Goal: Find specific page/section: Find specific page/section

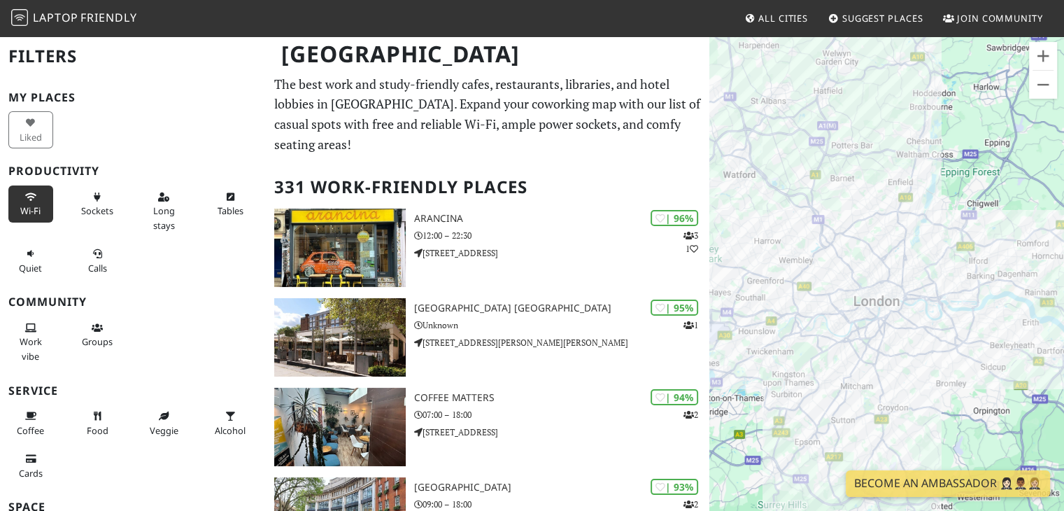
click at [24, 208] on span "Wi-Fi" at bounding box center [30, 210] width 20 height 13
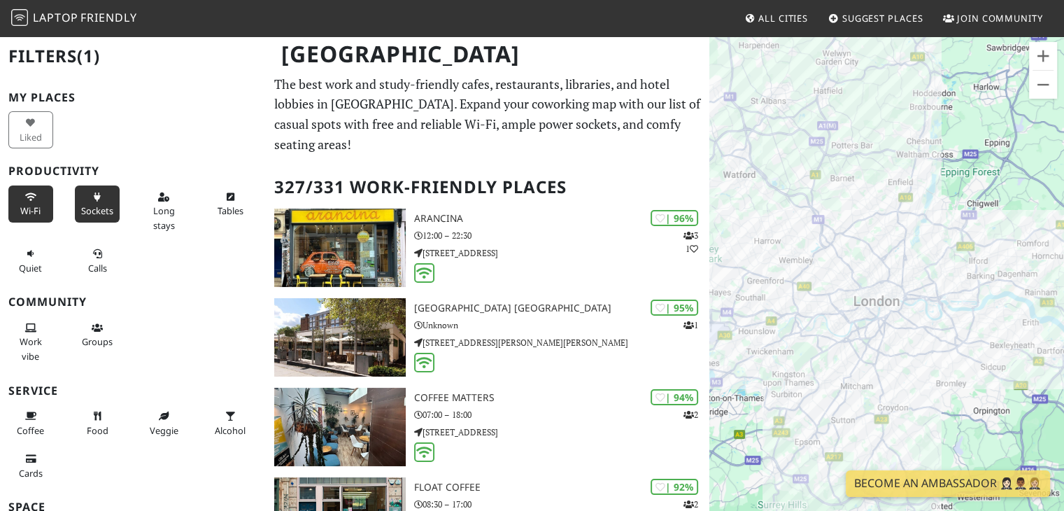
click at [92, 205] on span "Sockets" at bounding box center [97, 210] width 32 height 13
click at [159, 201] on button "Long stays" at bounding box center [163, 210] width 45 height 51
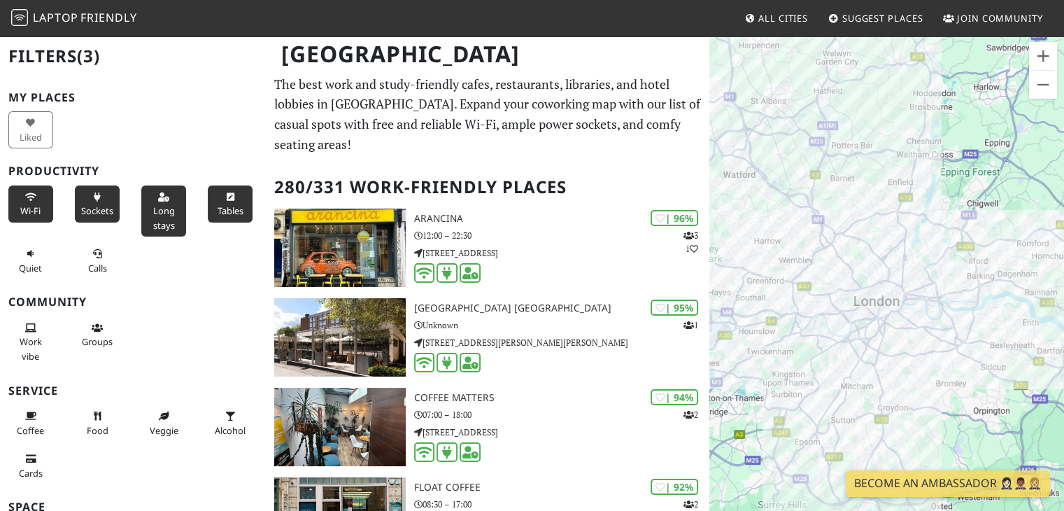
click at [220, 202] on button "Tables" at bounding box center [230, 203] width 45 height 37
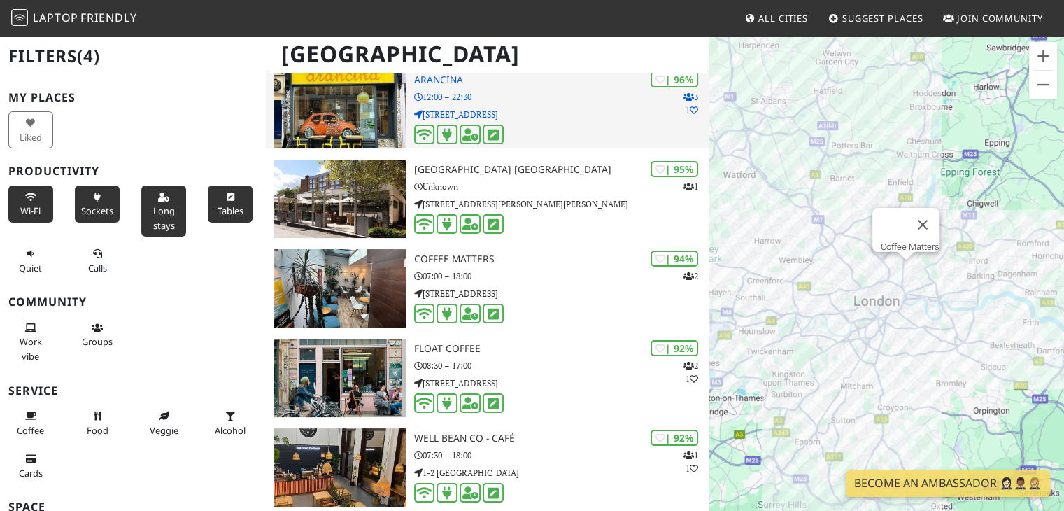
scroll to position [139, 0]
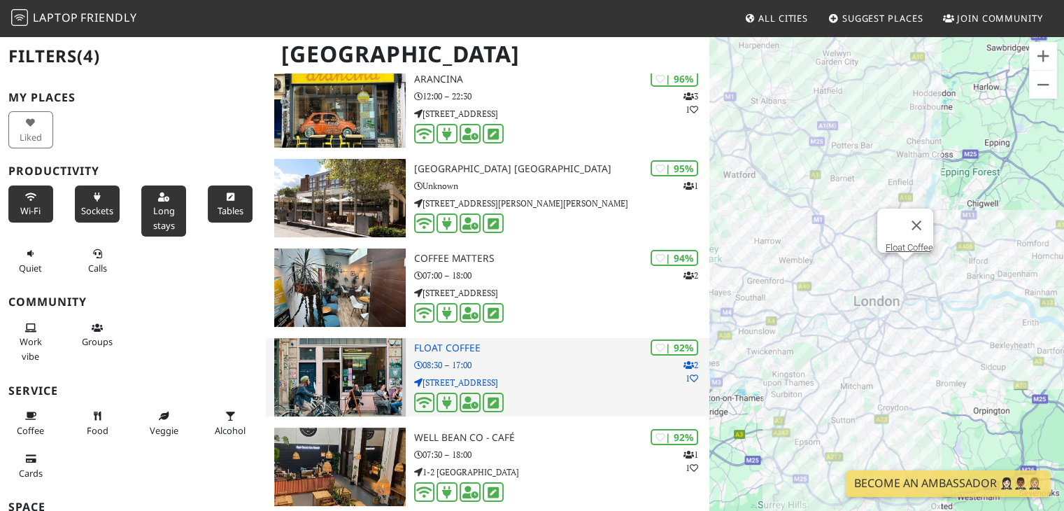
click at [573, 358] on p "08:30 – 17:00" at bounding box center [562, 364] width 296 height 13
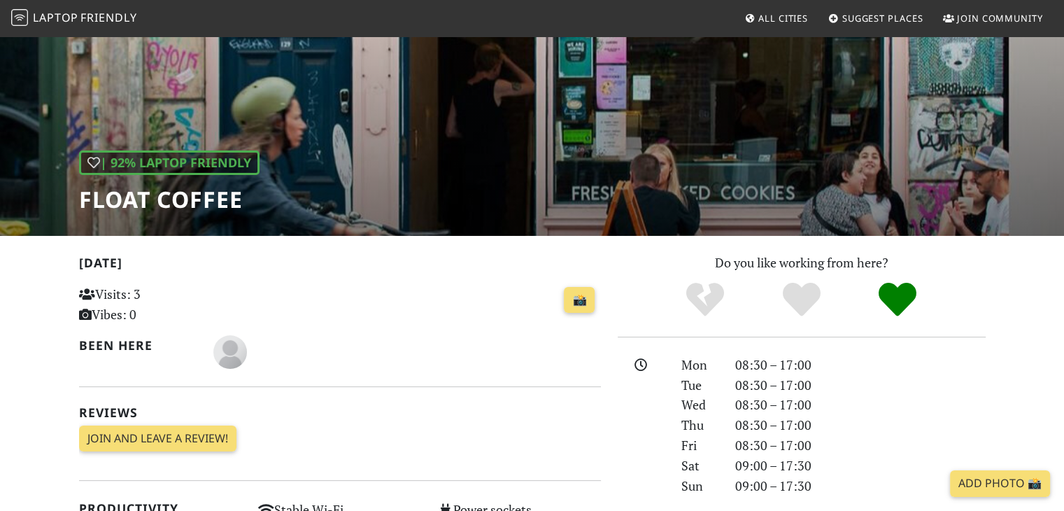
scroll to position [90, 0]
